Goal: Task Accomplishment & Management: Use online tool/utility

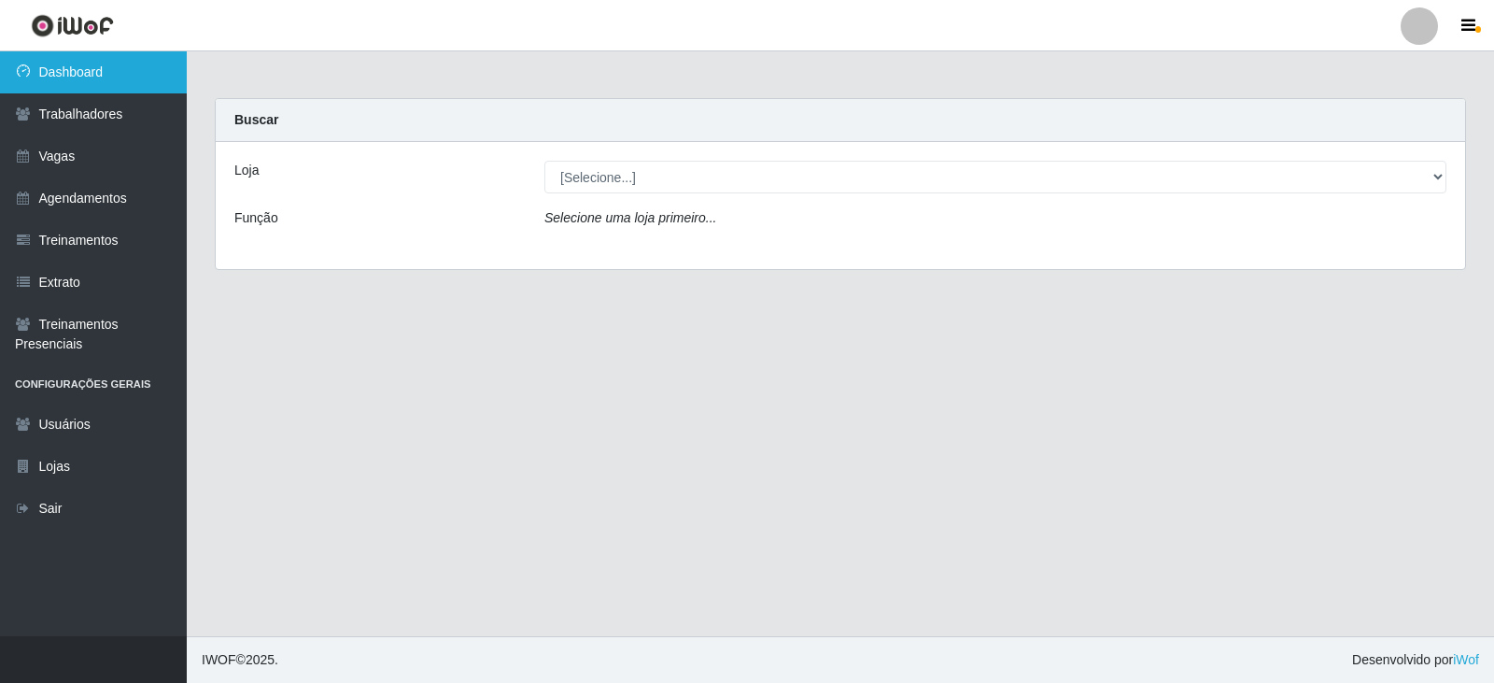
click at [81, 79] on link "Dashboard" at bounding box center [93, 72] width 187 height 42
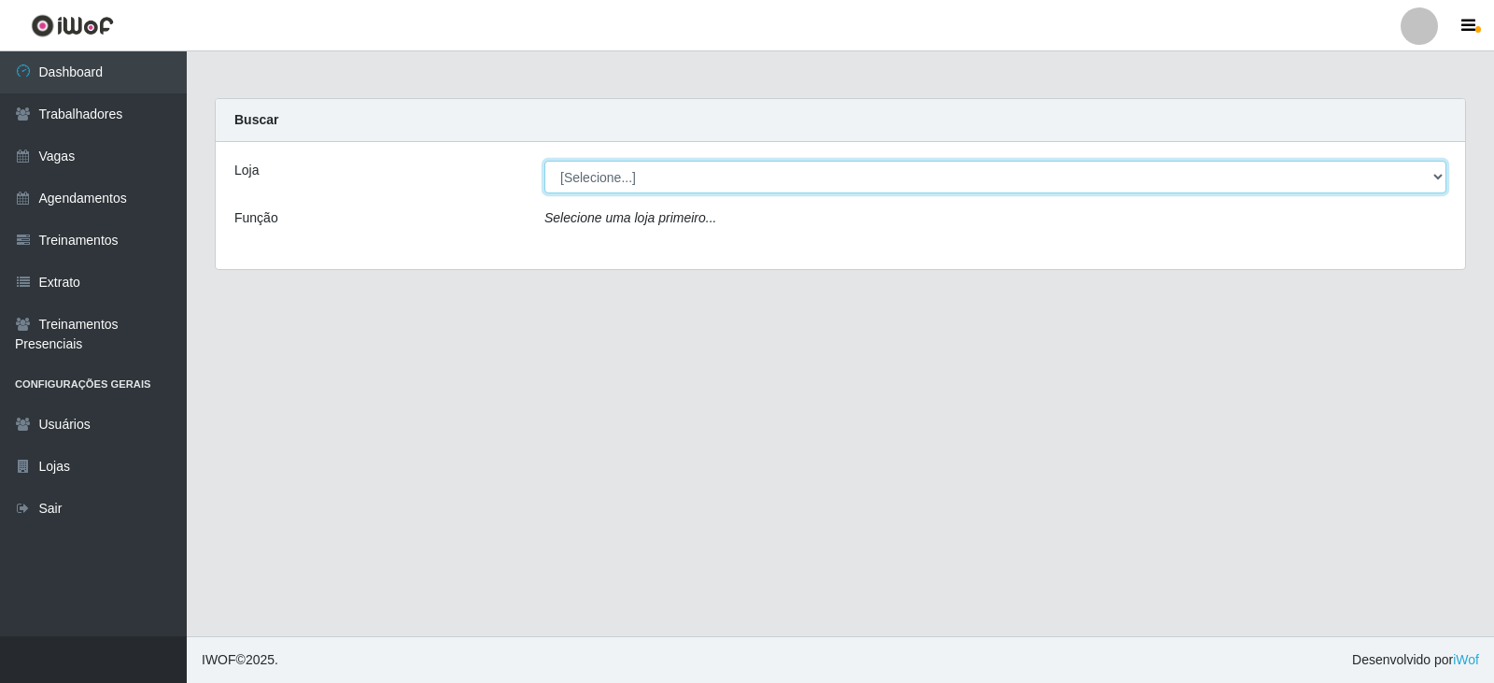
click at [1431, 177] on select "[Selecione...] SuperFácil Atacado - Alto de São Manoel SuperFácil Atacado - Ema…" at bounding box center [995, 177] width 902 height 33
select select "540"
click at [544, 161] on select "[Selecione...] SuperFácil Atacado - Alto de São Manoel SuperFácil Atacado - Ema…" at bounding box center [995, 177] width 902 height 33
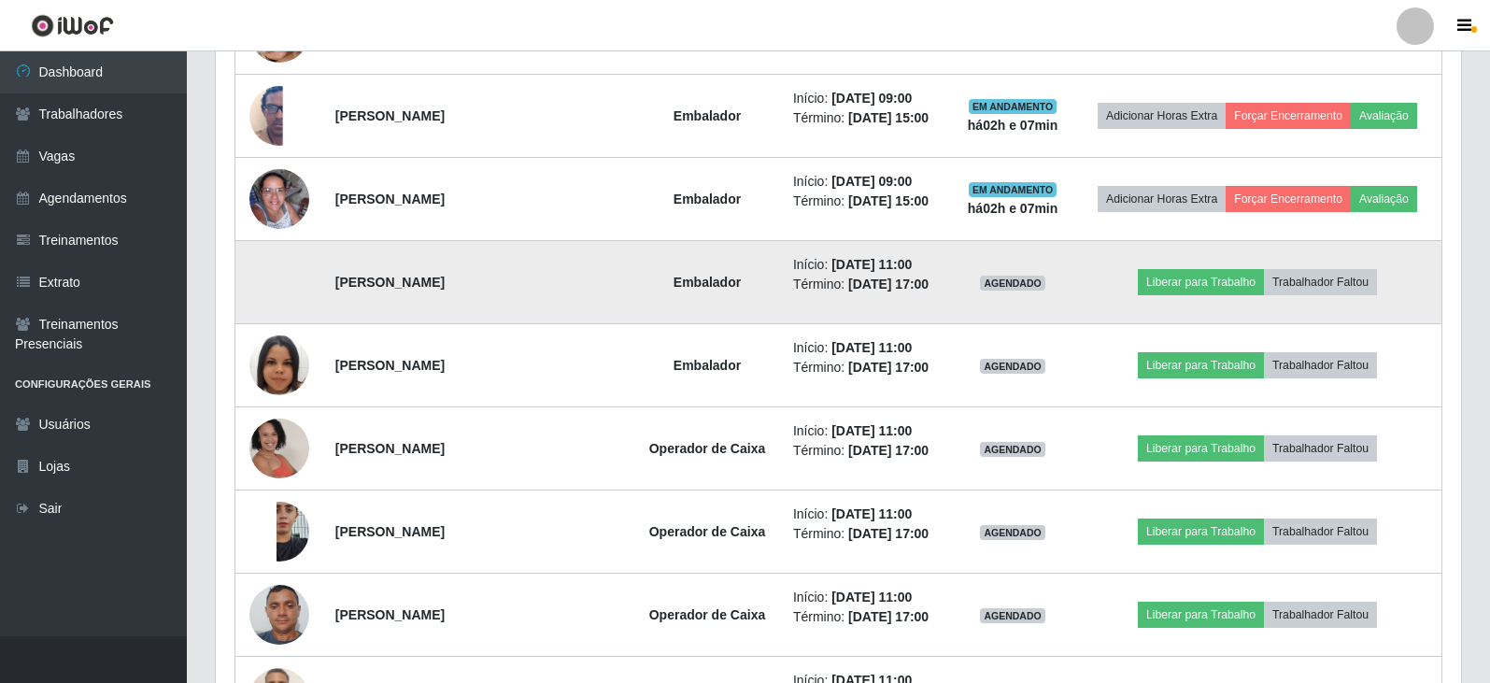
scroll to position [1868, 0]
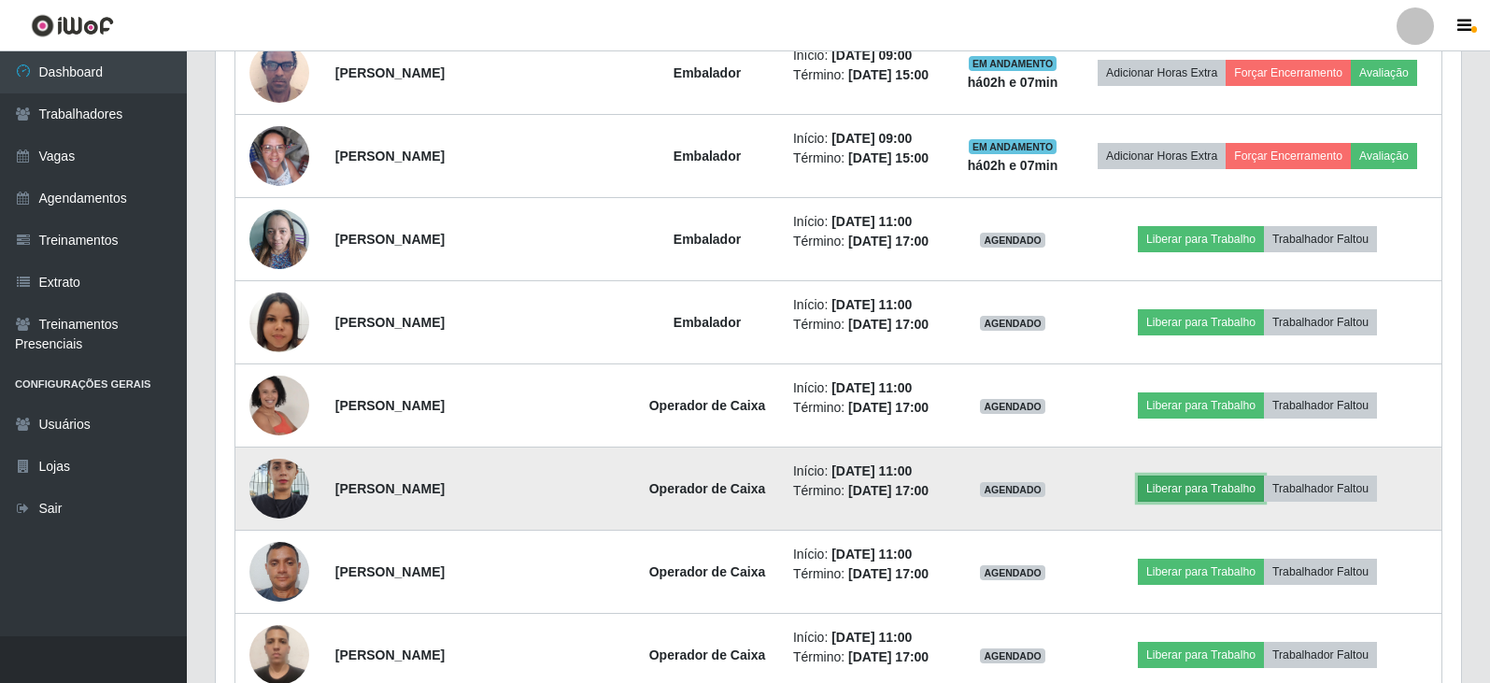
click at [1193, 493] on button "Liberar para Trabalho" at bounding box center [1200, 488] width 126 height 26
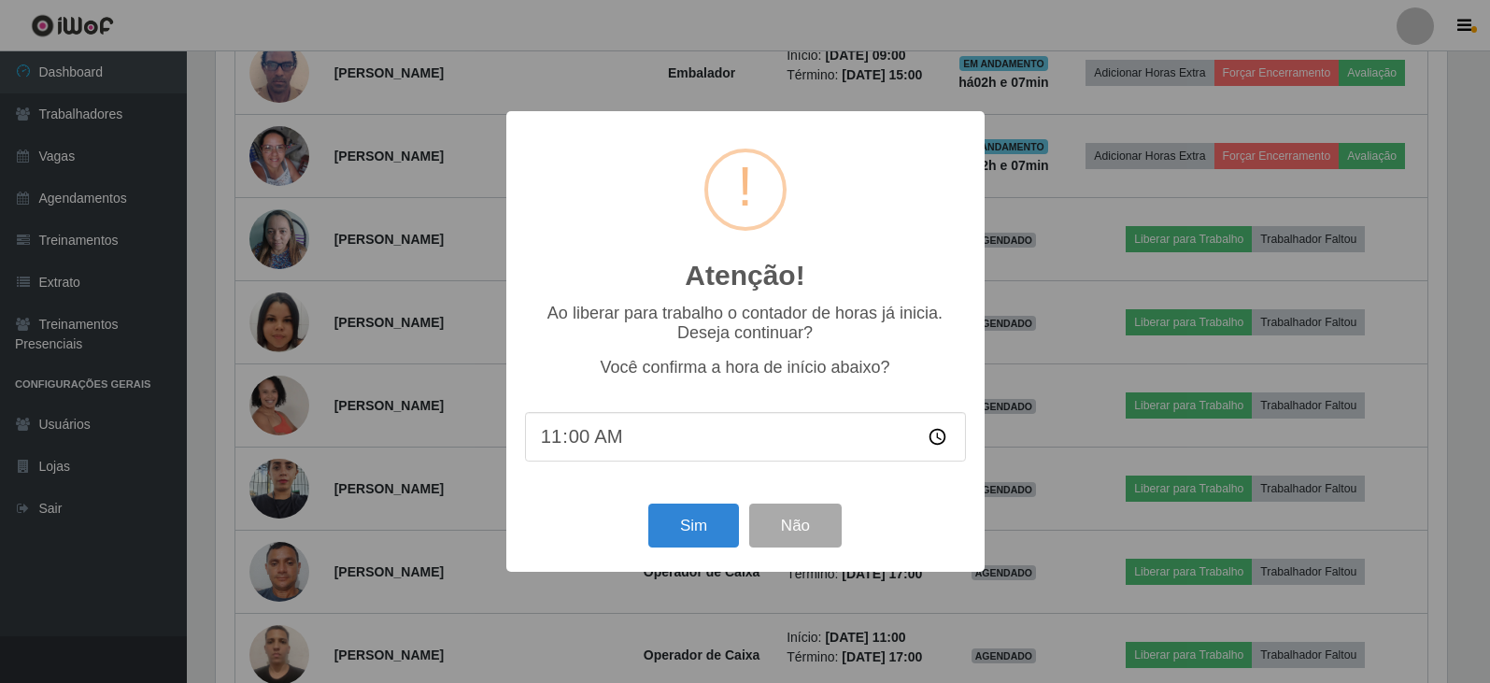
scroll to position [388, 1236]
click at [706, 517] on button "Sim" at bounding box center [695, 525] width 91 height 44
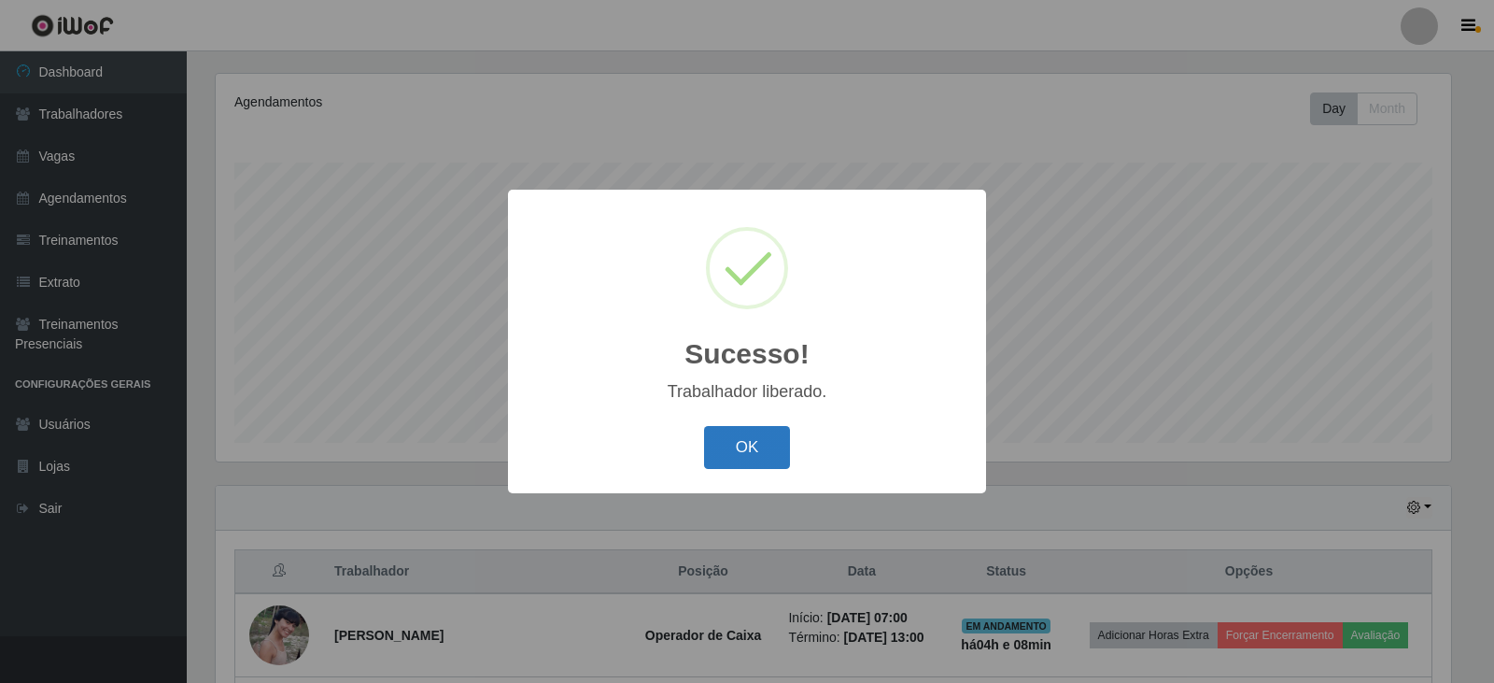
click at [765, 445] on button "OK" at bounding box center [747, 448] width 87 height 44
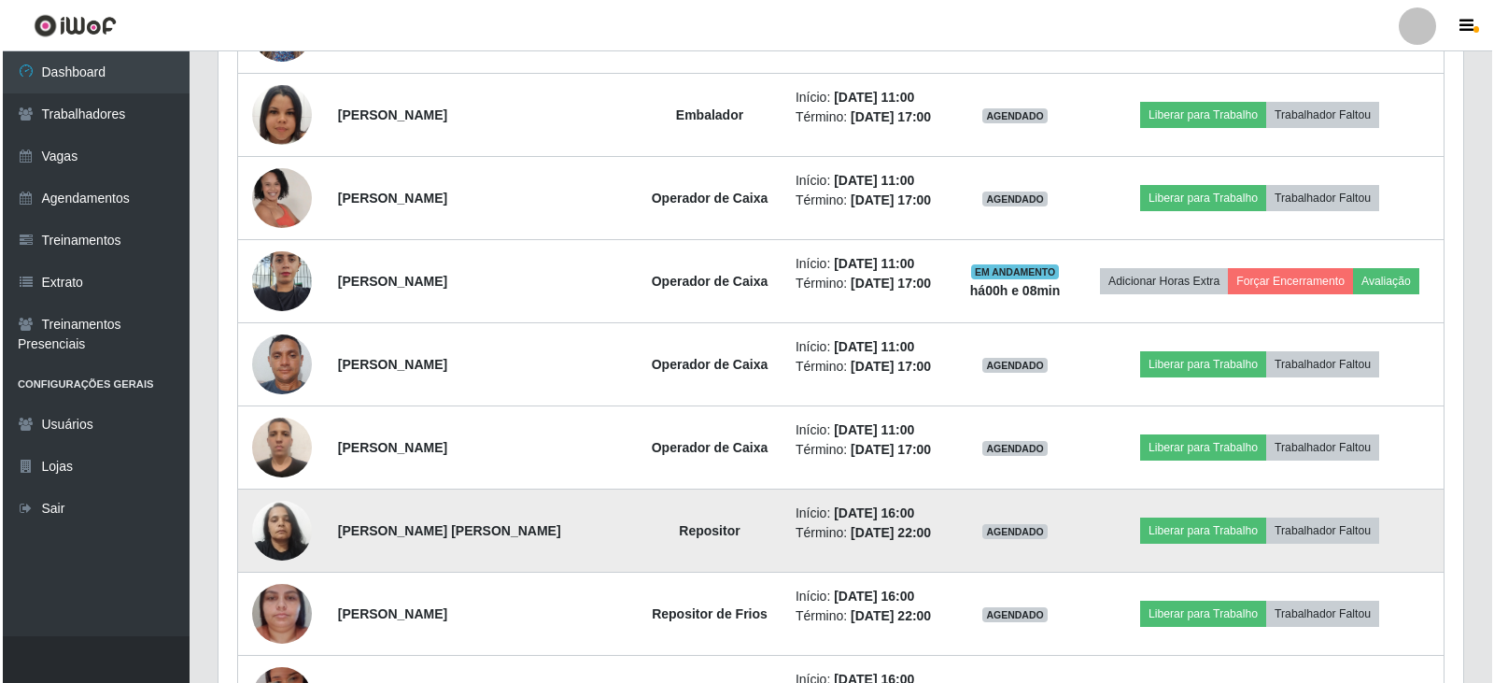
scroll to position [1889, 0]
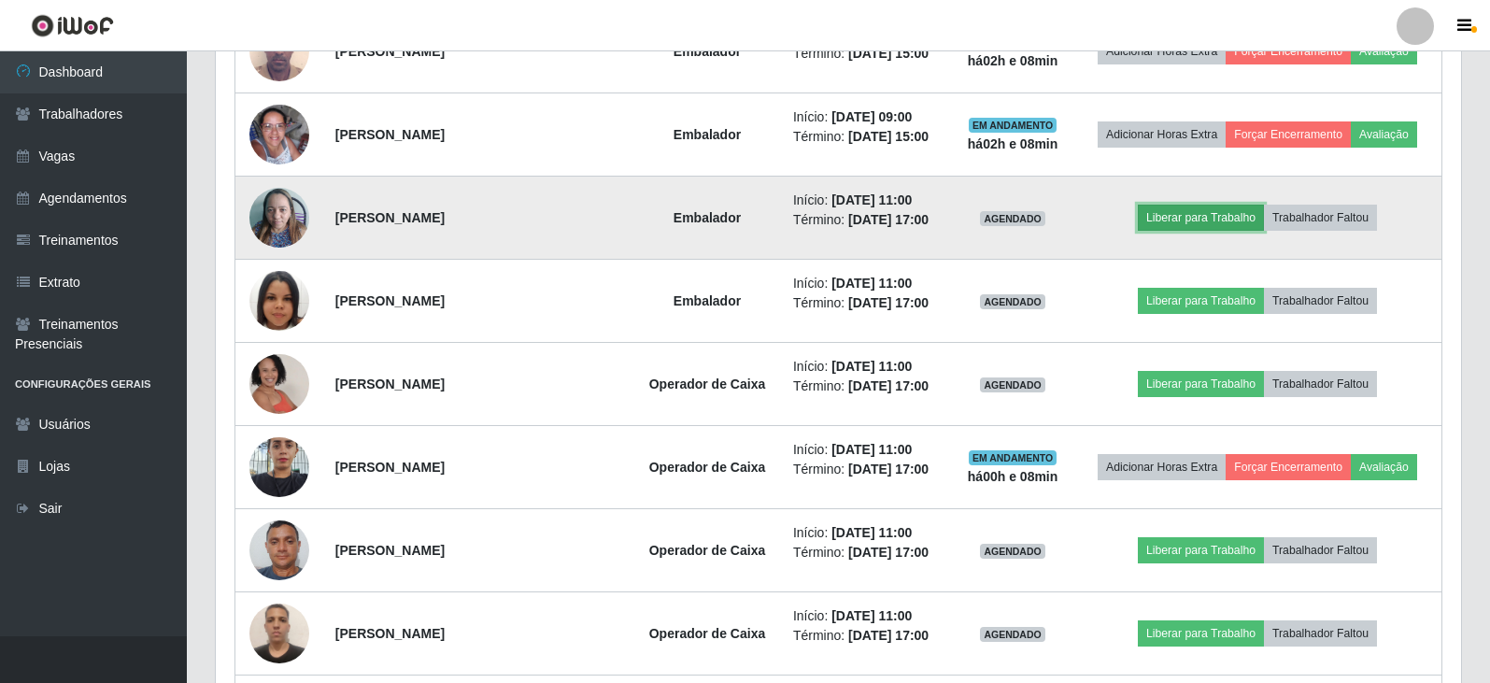
click at [1216, 212] on button "Liberar para Trabalho" at bounding box center [1200, 218] width 126 height 26
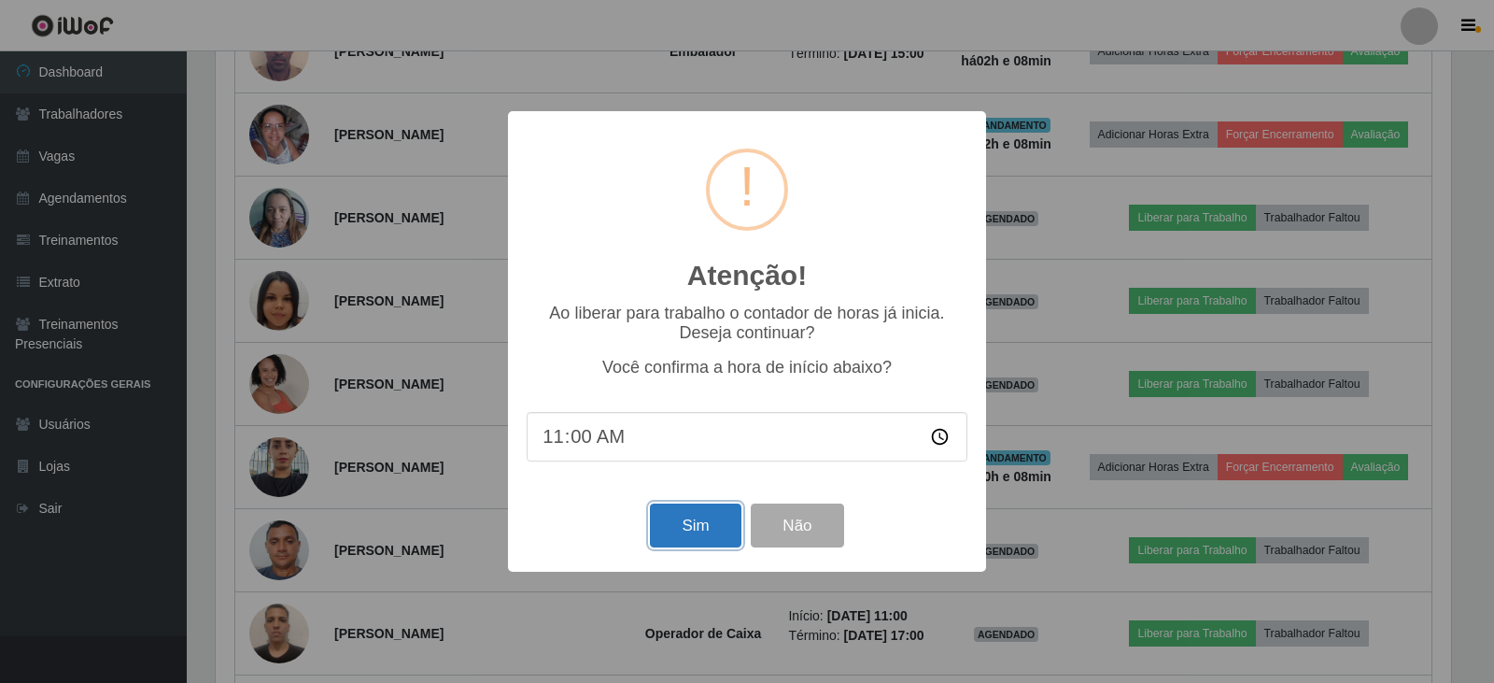
click at [694, 526] on button "Sim" at bounding box center [695, 525] width 91 height 44
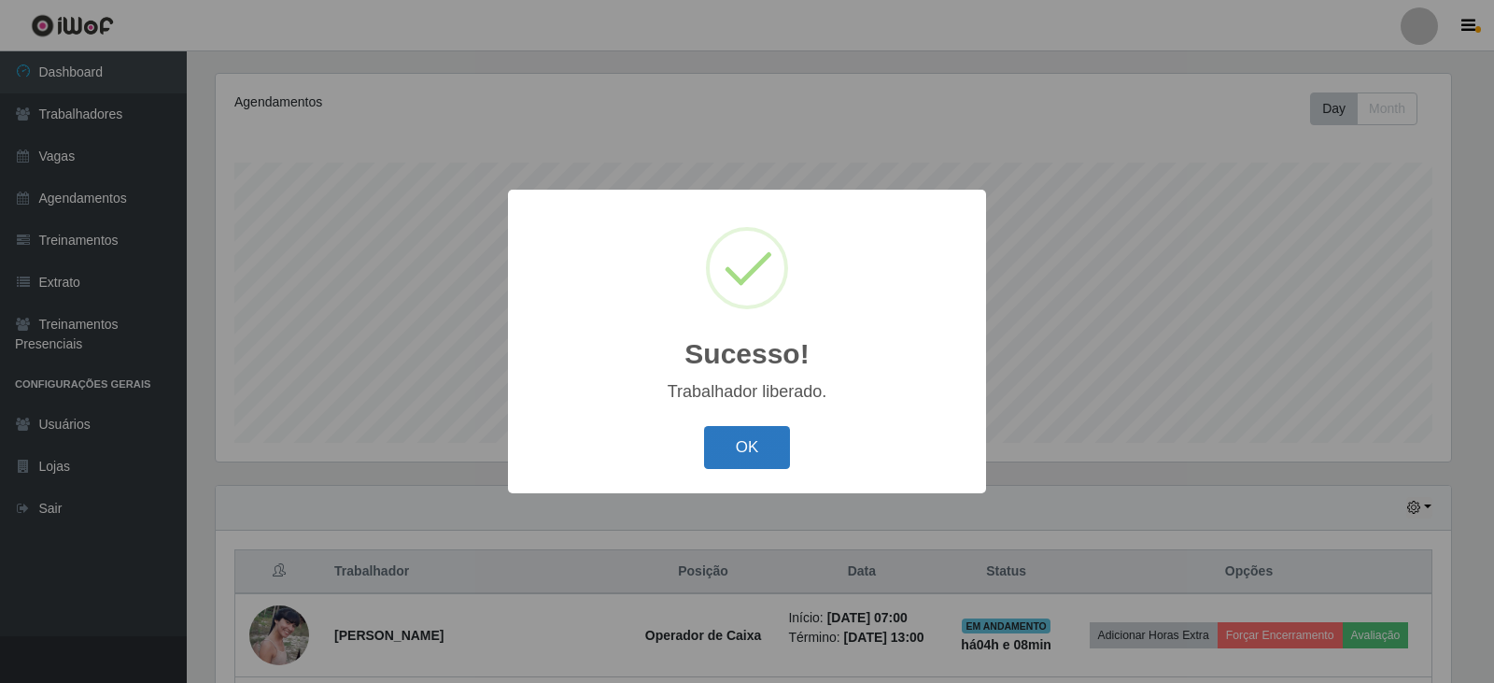
click at [774, 456] on button "OK" at bounding box center [747, 448] width 87 height 44
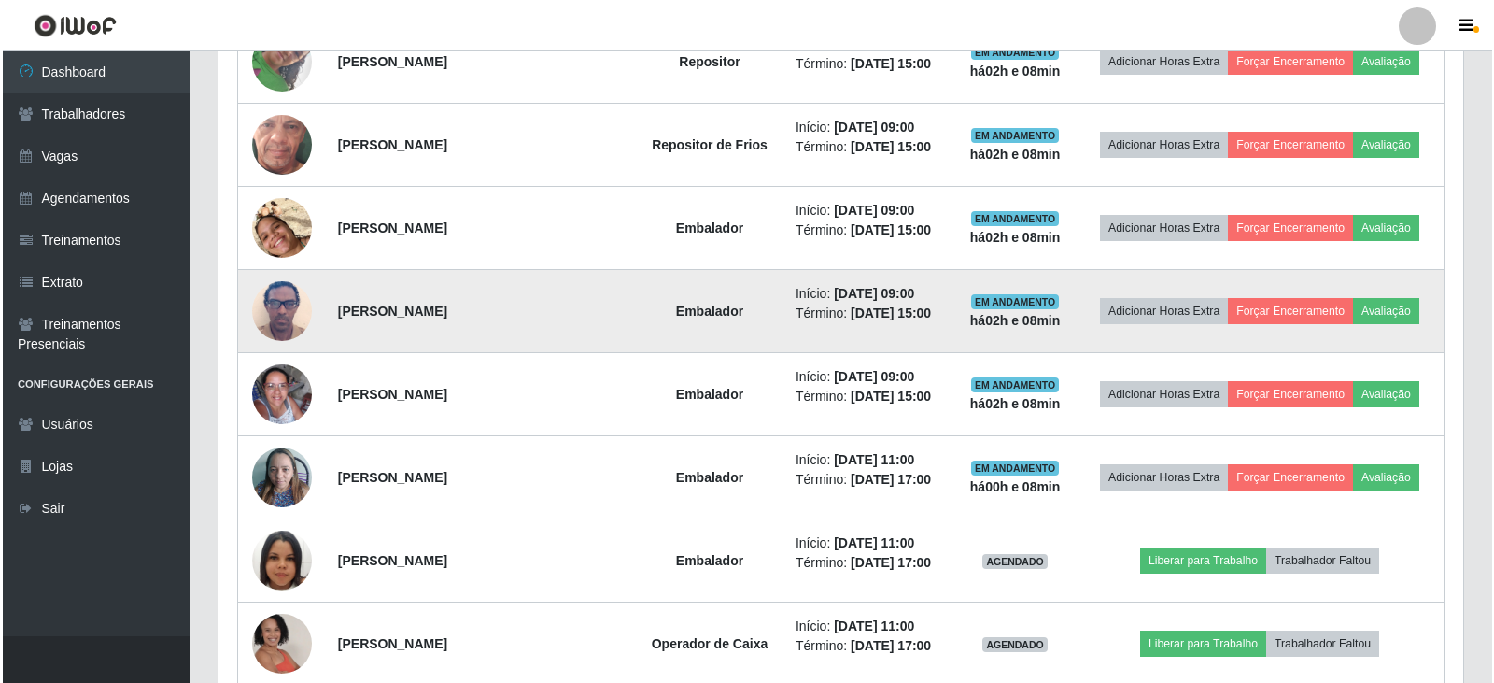
scroll to position [1719, 0]
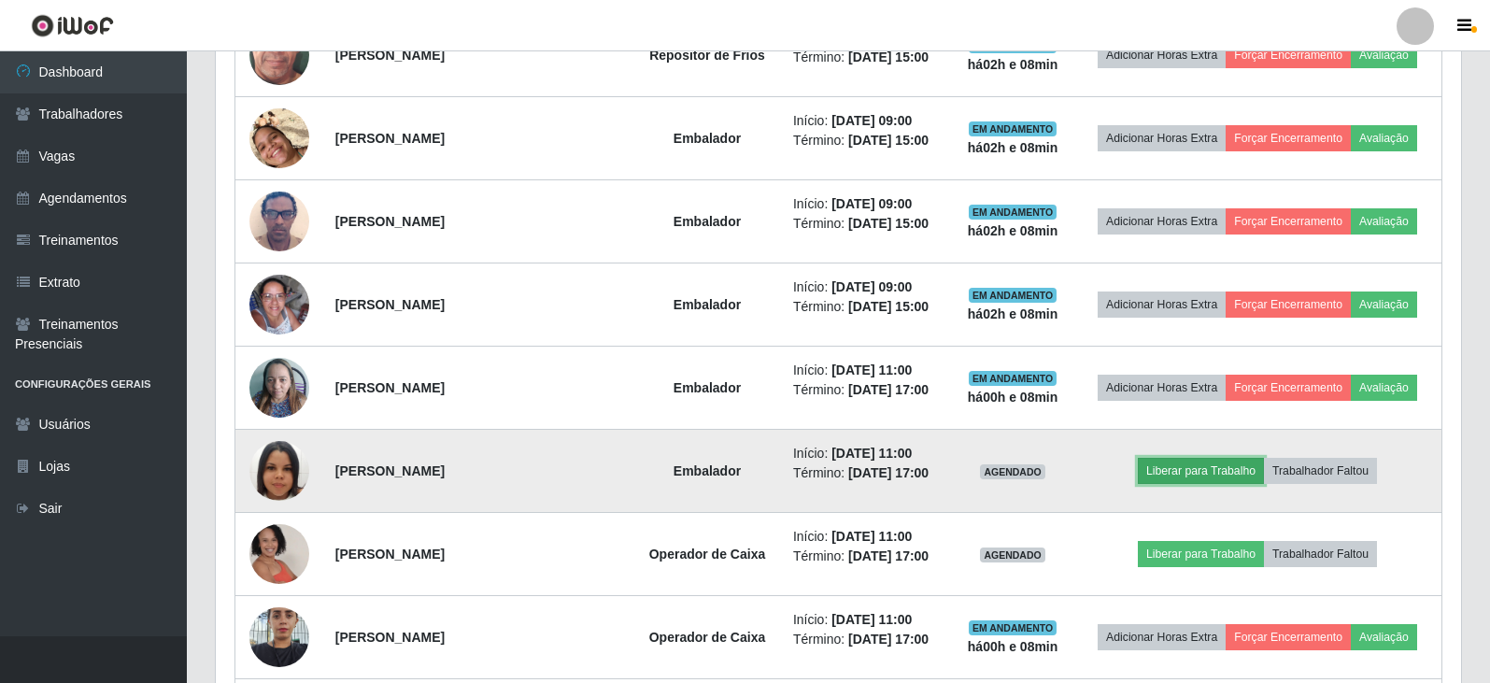
click at [1205, 472] on button "Liberar para Trabalho" at bounding box center [1200, 471] width 126 height 26
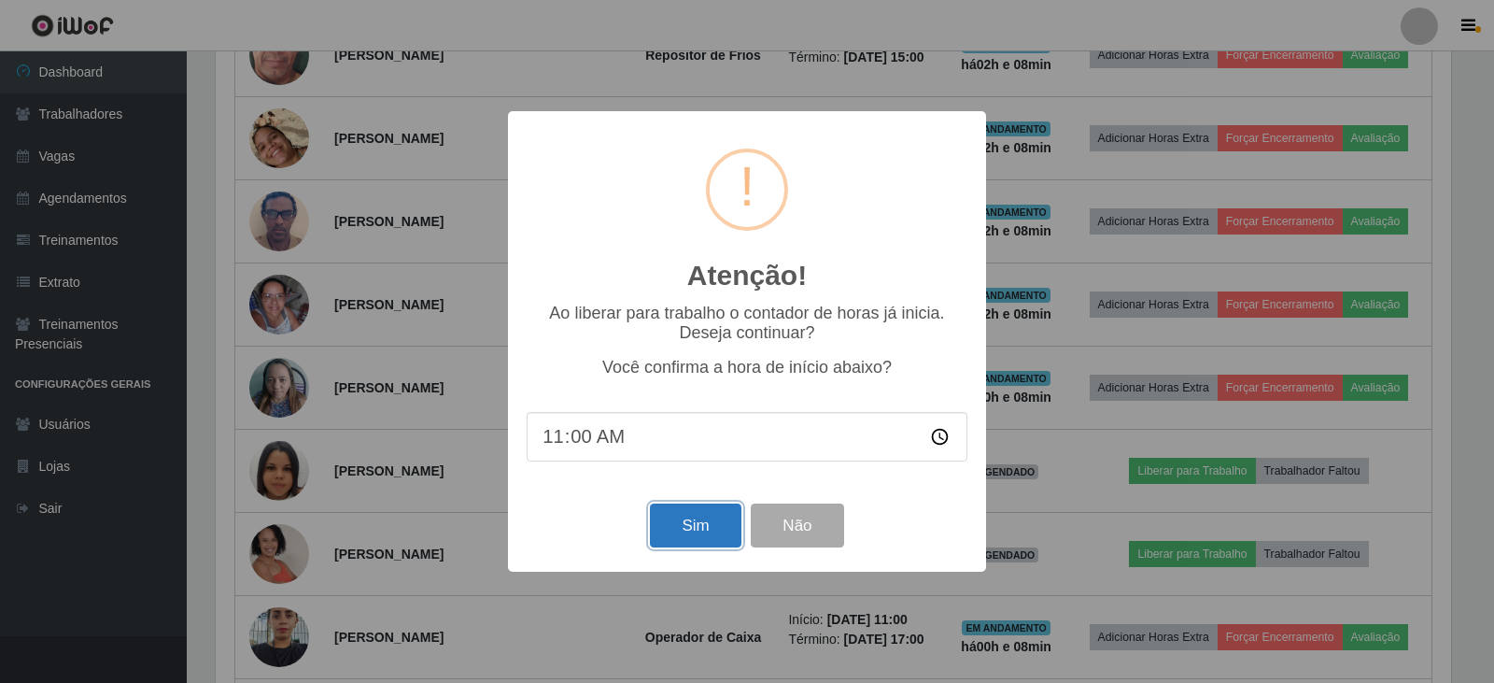
click at [707, 530] on button "Sim" at bounding box center [695, 525] width 91 height 44
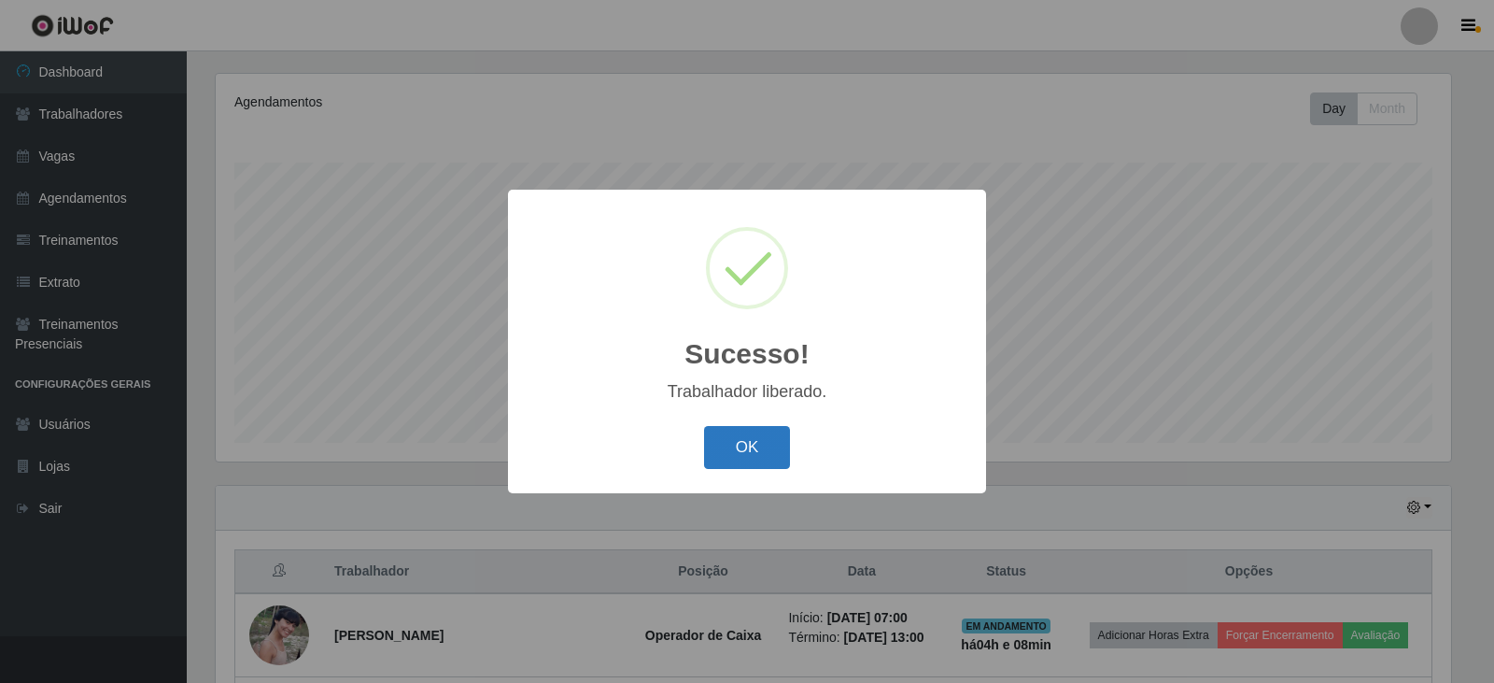
click at [769, 445] on button "OK" at bounding box center [747, 448] width 87 height 44
